Goal: Task Accomplishment & Management: Use online tool/utility

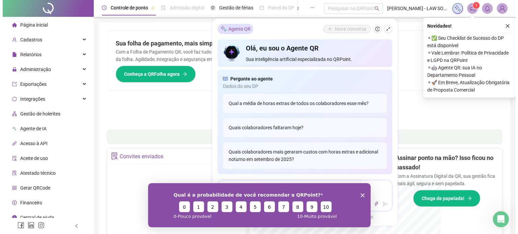
scroll to position [6, 0]
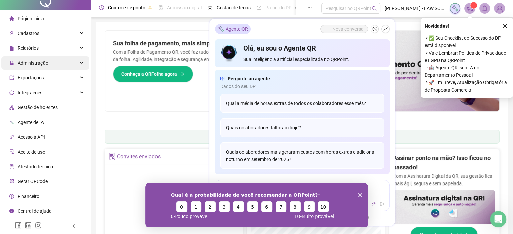
click at [55, 57] on div "Administração" at bounding box center [45, 62] width 88 height 13
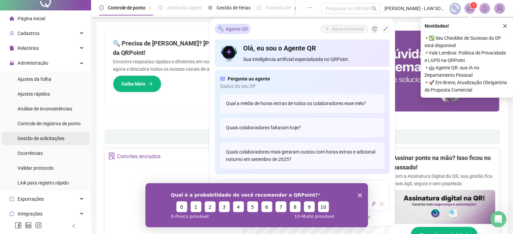
click at [37, 139] on span "Gestão de solicitações" at bounding box center [41, 138] width 47 height 5
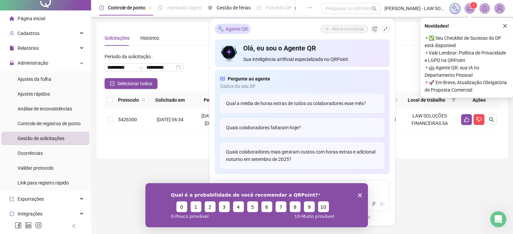
click at [504, 27] on icon "close" at bounding box center [504, 26] width 5 height 5
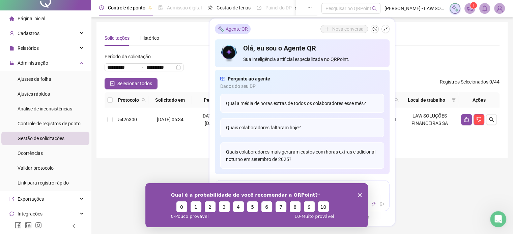
click at [360, 194] on icon "Encerrar pesquisa" at bounding box center [359, 195] width 4 height 4
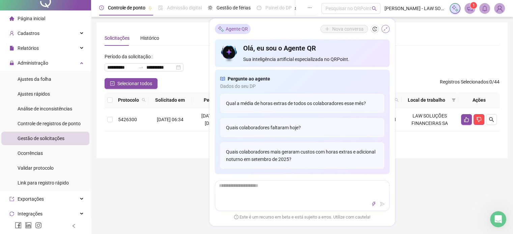
click at [387, 28] on icon "shrink" at bounding box center [385, 29] width 5 height 5
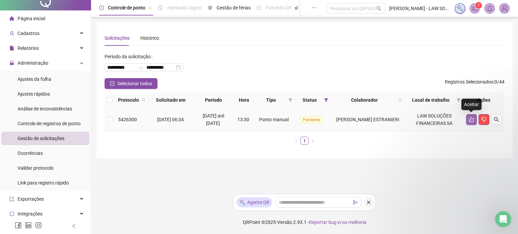
click at [471, 121] on icon "like" at bounding box center [471, 119] width 5 height 5
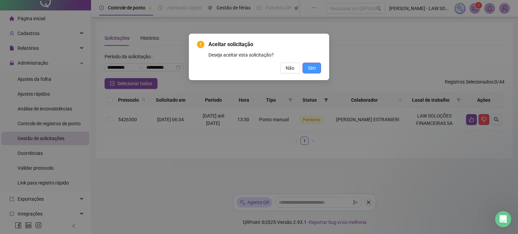
click at [307, 65] on button "Sim" at bounding box center [311, 68] width 19 height 11
